Goal: Find specific page/section: Find specific page/section

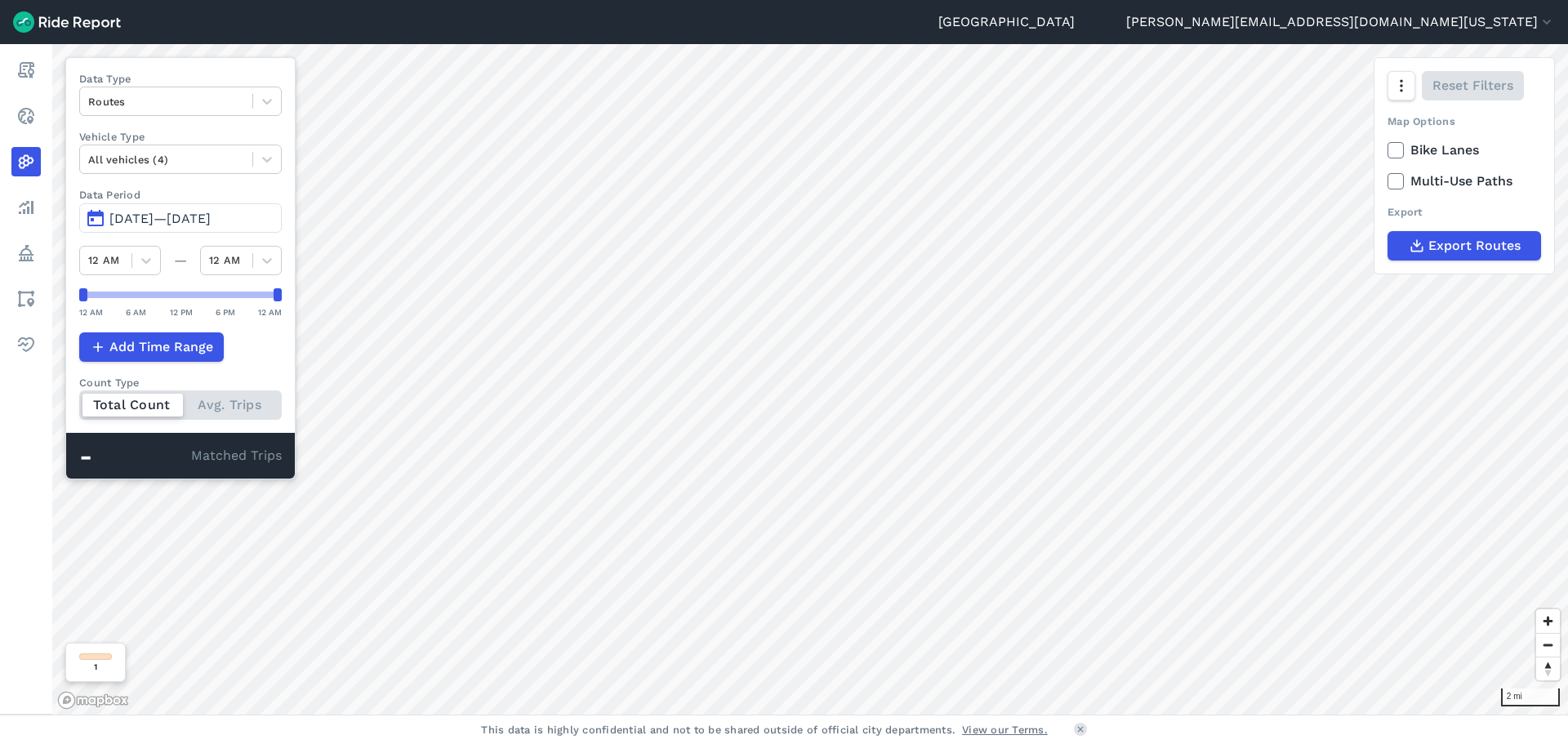
click at [1405, 151] on label "Bike Lanes" at bounding box center [1464, 149] width 154 height 19
click at [1387, 151] on input "Bike Lanes" at bounding box center [1387, 145] width 0 height 11
click at [1399, 151] on icon at bounding box center [1395, 150] width 15 height 17
click at [1387, 151] on input "Bike Lanes" at bounding box center [1387, 145] width 0 height 11
click at [198, 215] on span "[DATE]—[DATE]" at bounding box center [159, 218] width 101 height 16
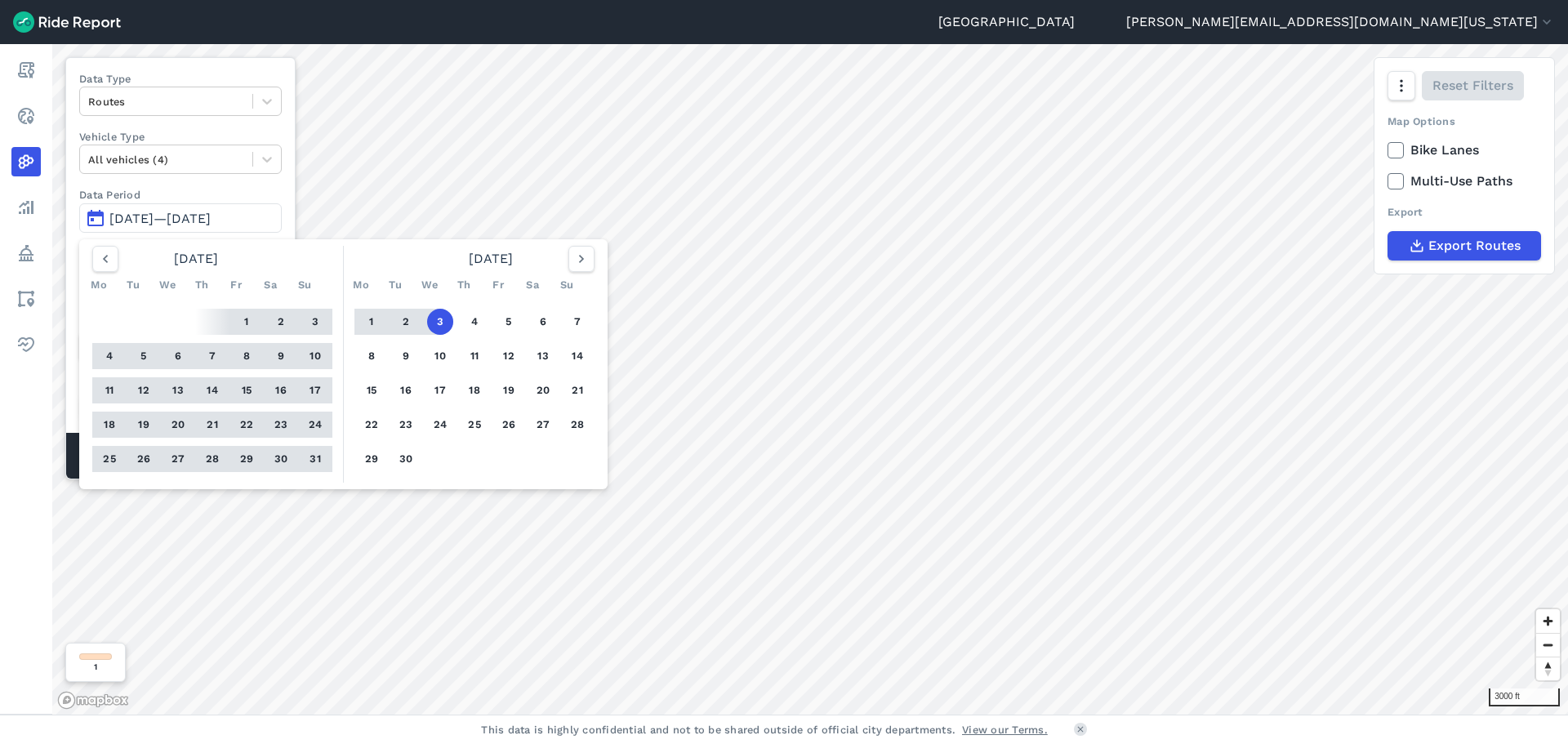
click at [317, 460] on button "31" at bounding box center [315, 458] width 26 height 26
click at [253, 320] on button "1" at bounding box center [246, 321] width 26 height 26
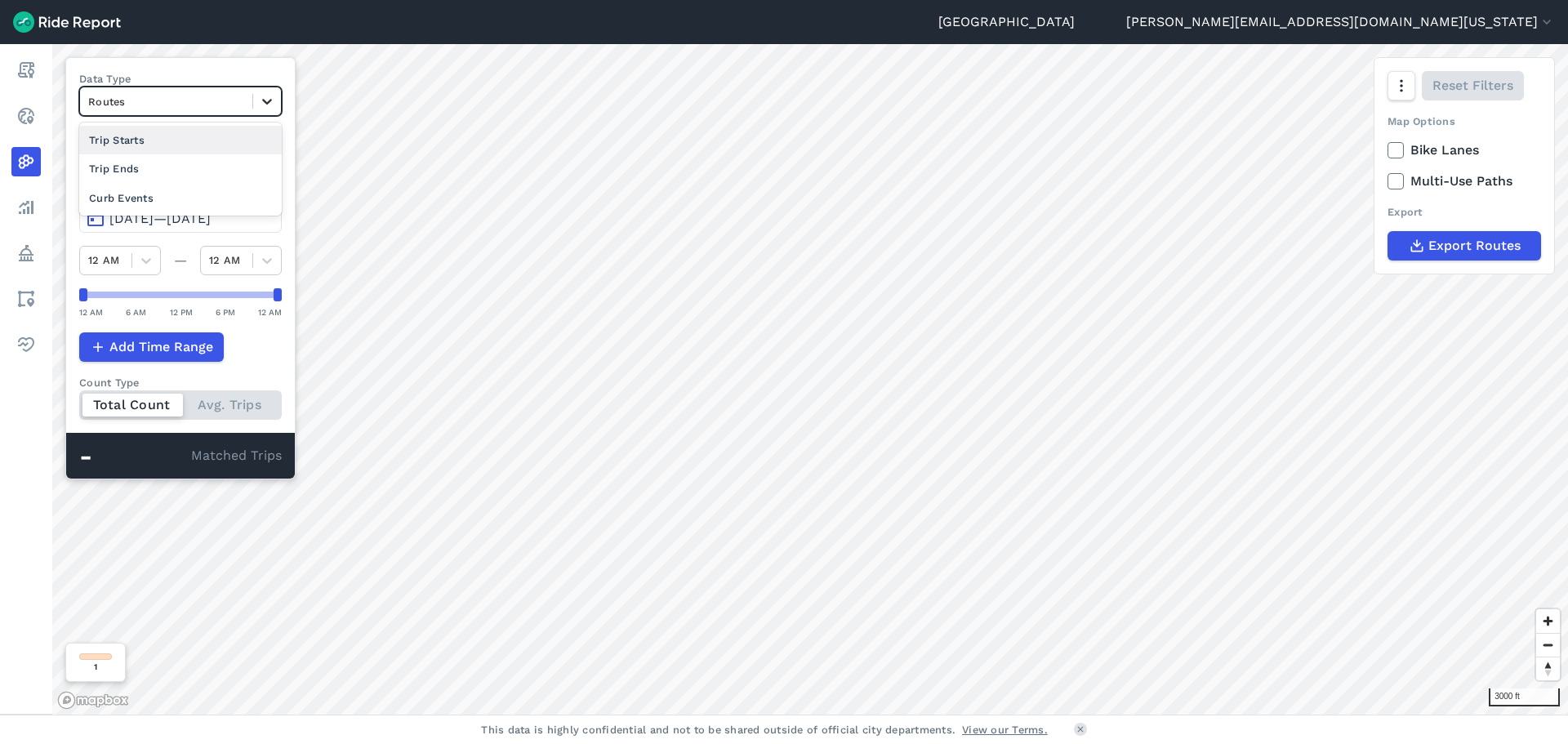
click at [272, 103] on icon at bounding box center [267, 101] width 17 height 17
click at [204, 129] on div "Trip Starts" at bounding box center [180, 140] width 203 height 28
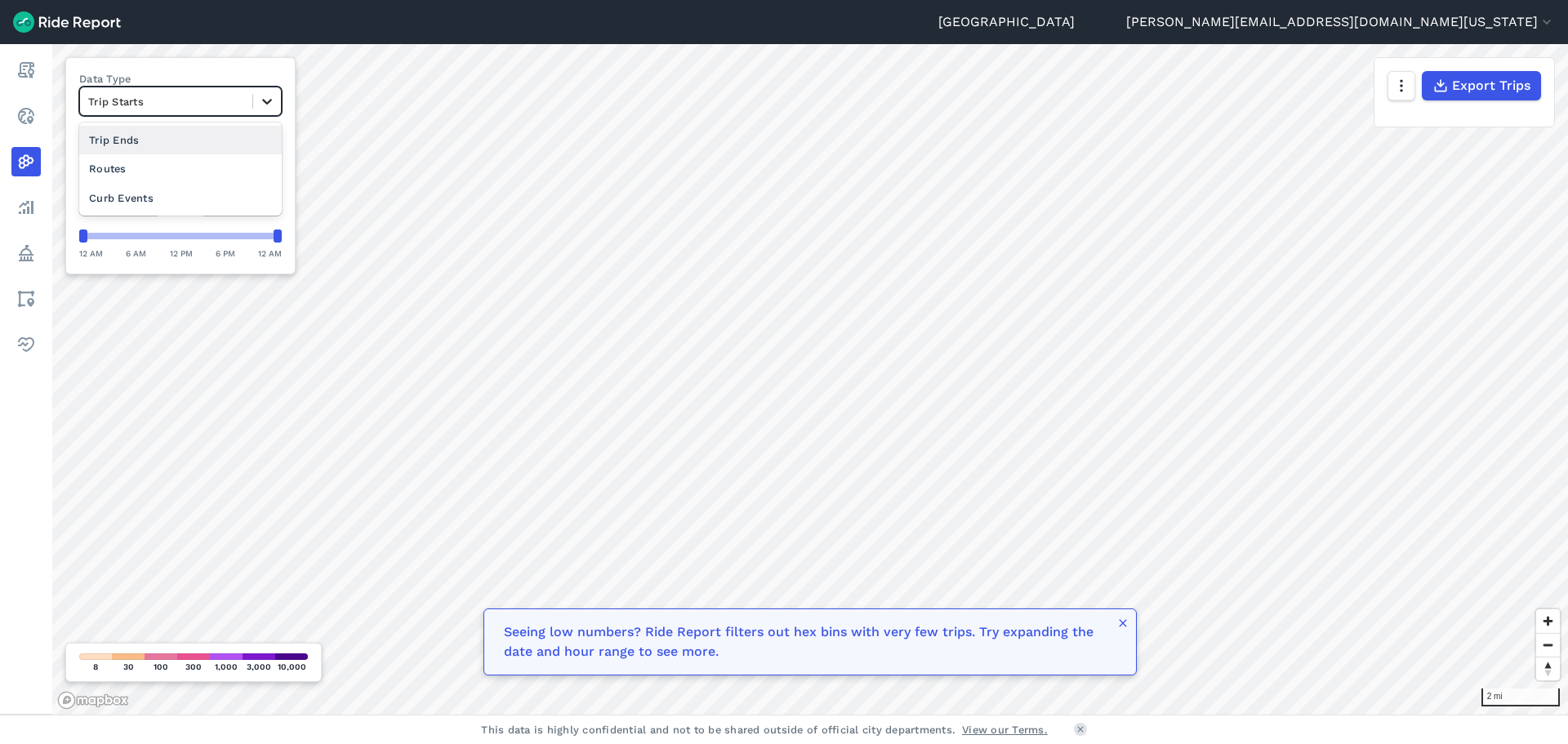
click at [274, 93] on div at bounding box center [266, 101] width 28 height 28
click at [207, 135] on div "Trip Ends" at bounding box center [180, 140] width 203 height 28
click at [271, 99] on icon at bounding box center [267, 101] width 10 height 6
click at [217, 165] on div "Routes" at bounding box center [180, 169] width 203 height 28
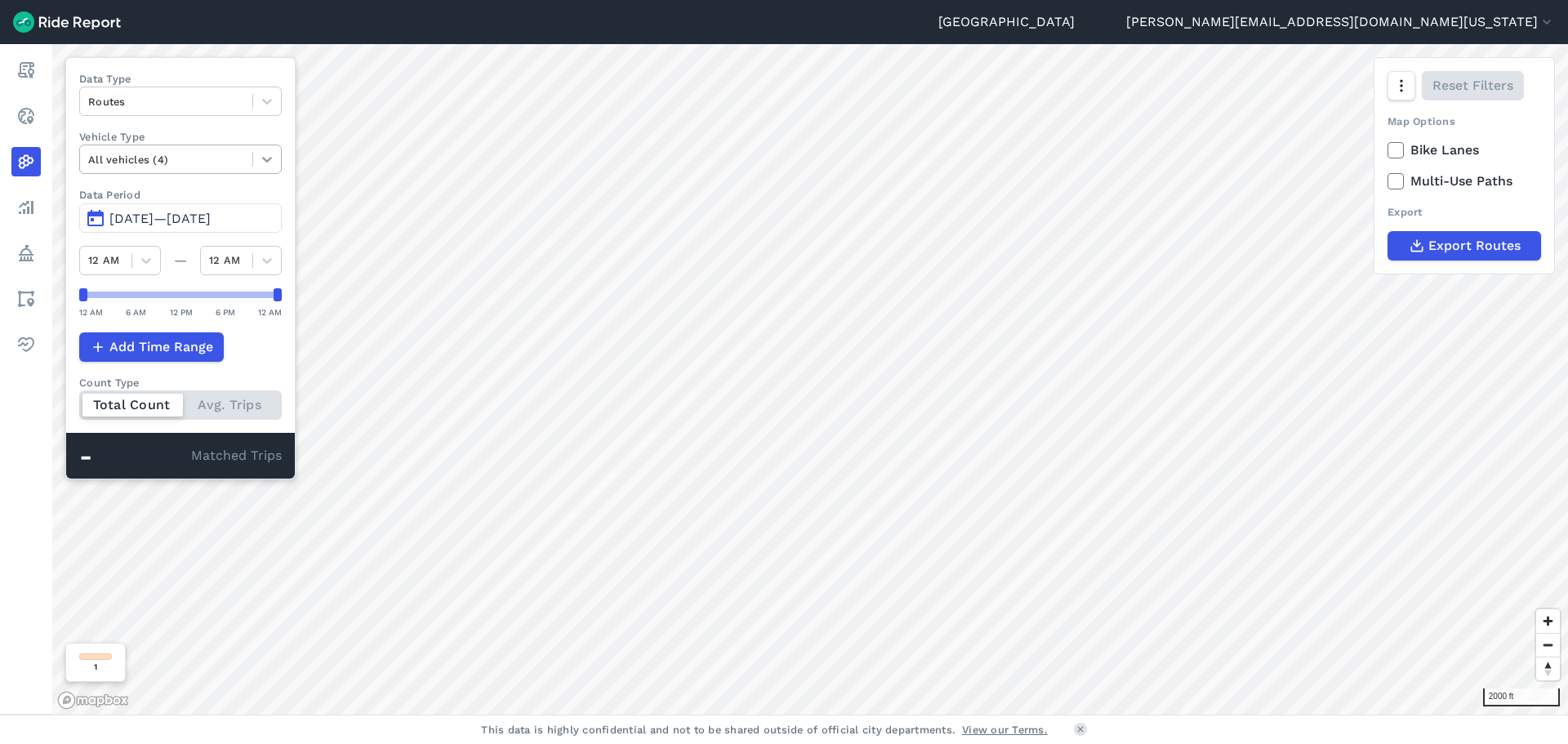
click at [257, 156] on div at bounding box center [266, 159] width 28 height 28
click at [264, 127] on div "Data Type Routes Vehicle Type All vehicles (4) Data Period Aug 1, 2025—Aug 31, …" at bounding box center [180, 268] width 230 height 423
click at [264, 108] on icon at bounding box center [267, 101] width 17 height 17
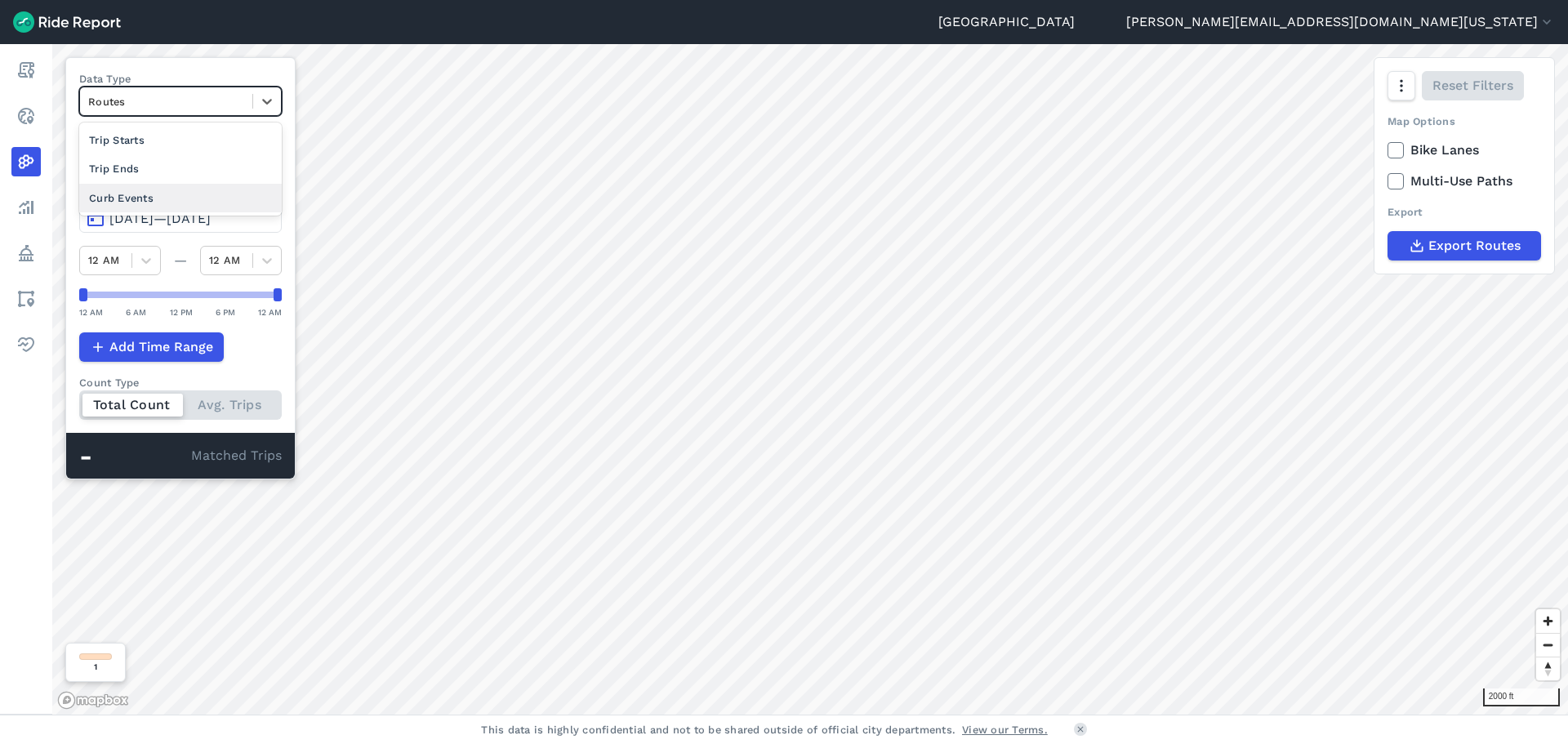
click at [210, 189] on div "Curb Events" at bounding box center [180, 198] width 203 height 28
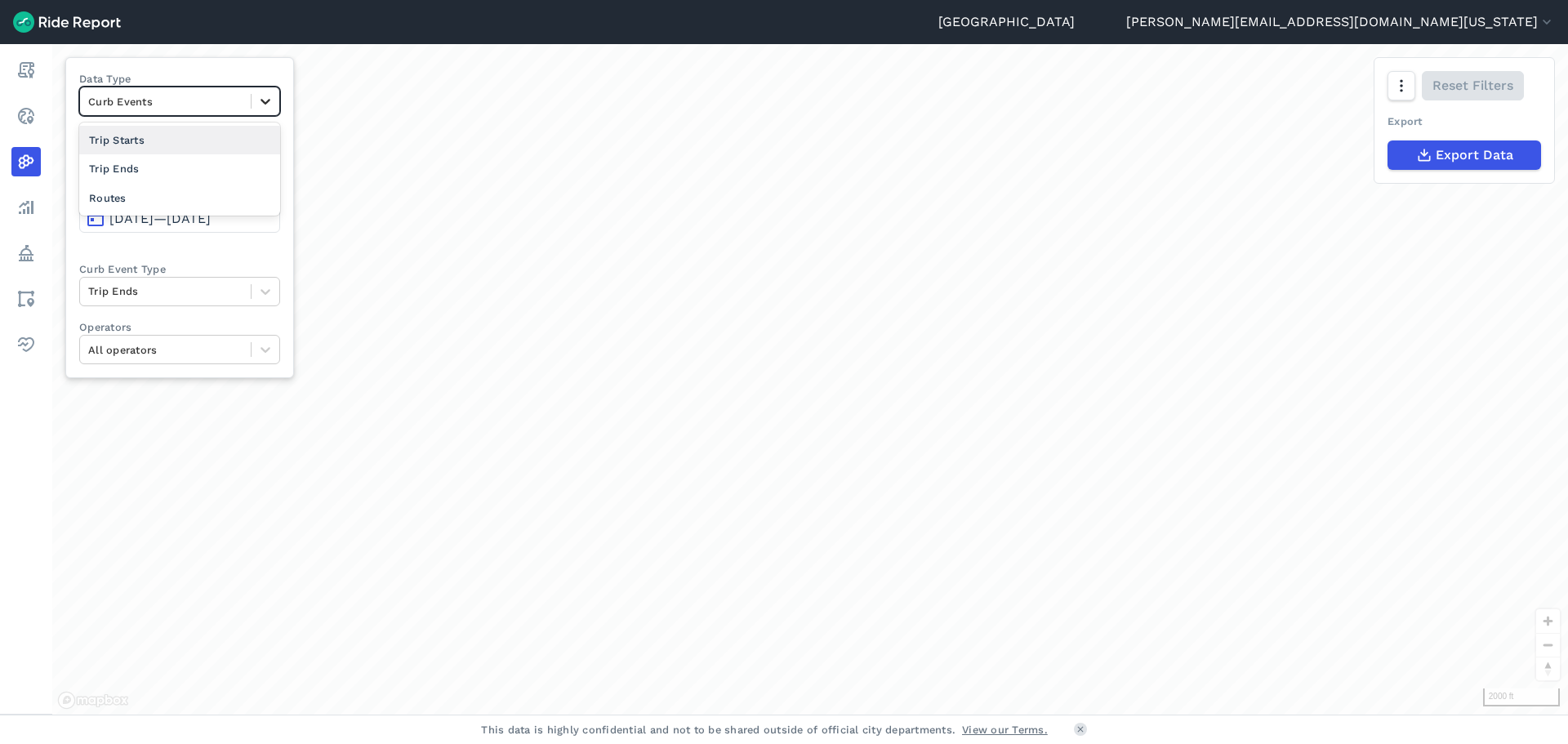
click at [274, 93] on div at bounding box center [265, 101] width 28 height 28
click at [215, 141] on div "Trip Starts" at bounding box center [180, 140] width 201 height 28
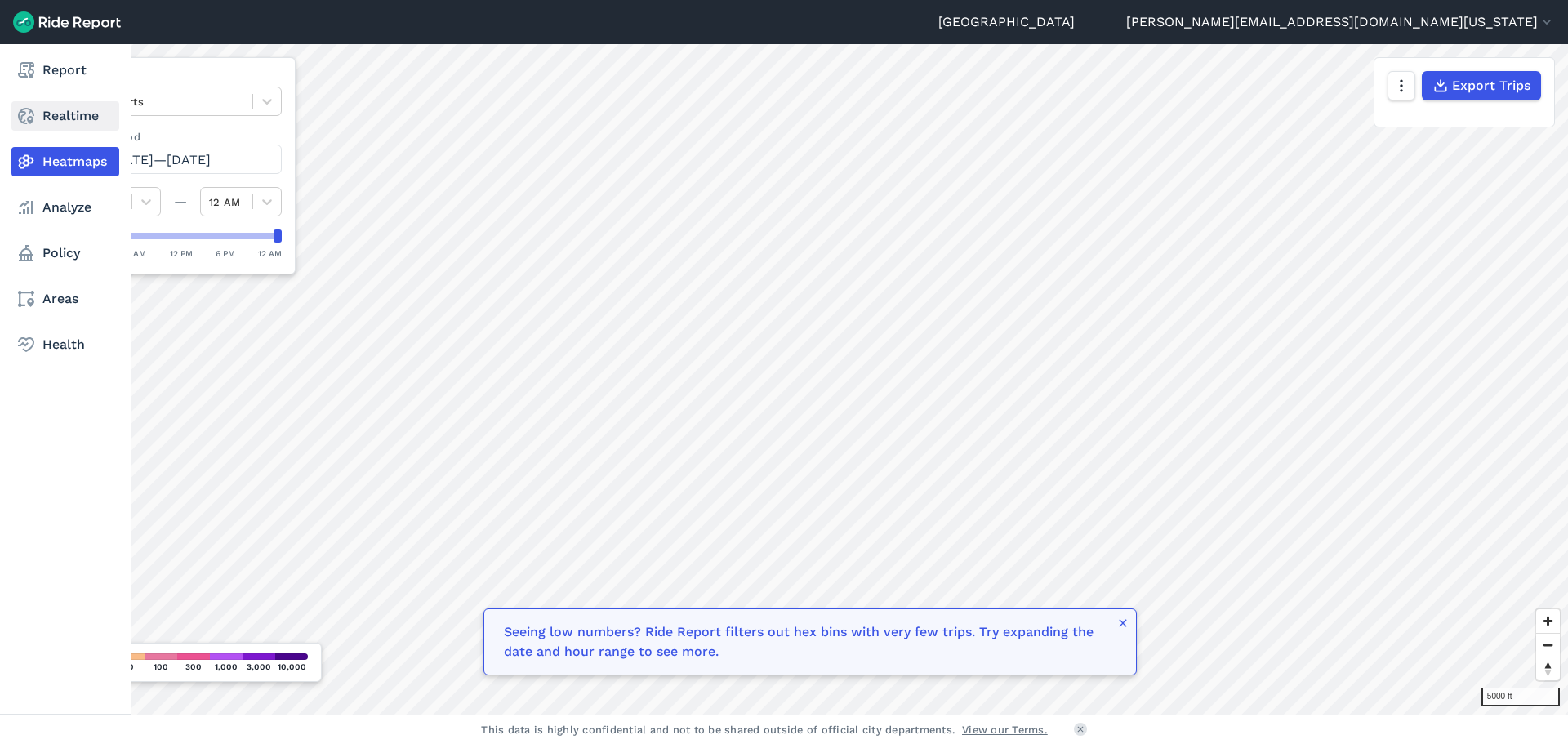
click at [49, 124] on link "Realtime" at bounding box center [65, 115] width 108 height 29
